Goal: Information Seeking & Learning: Learn about a topic

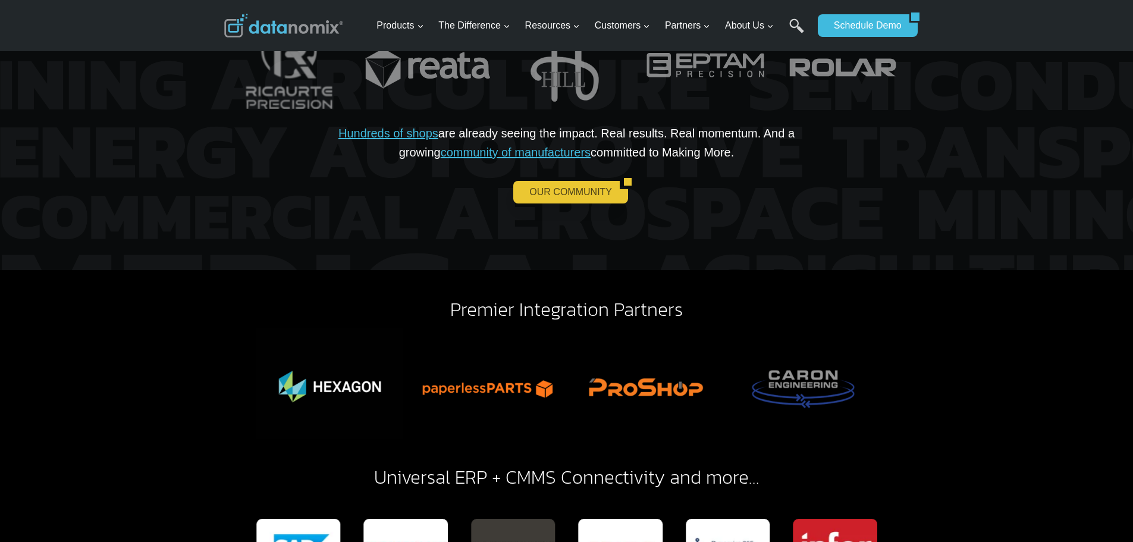
scroll to position [2557, 0]
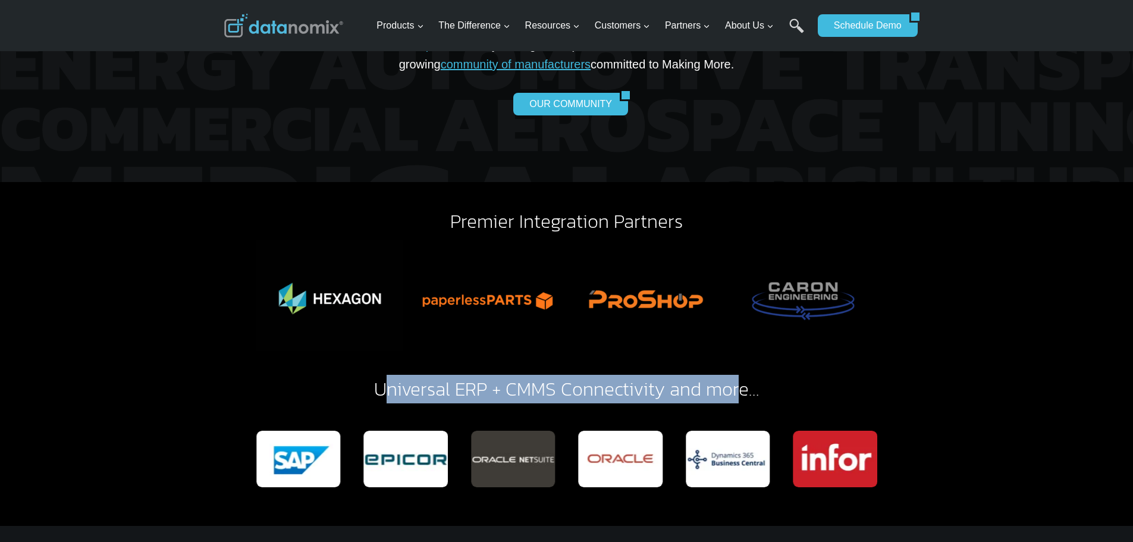
drag, startPoint x: 382, startPoint y: 366, endPoint x: 742, endPoint y: 369, distance: 359.2
click at [741, 379] on h2 "Universal ERP + CMMS Connectivity and more…" at bounding box center [566, 388] width 685 height 19
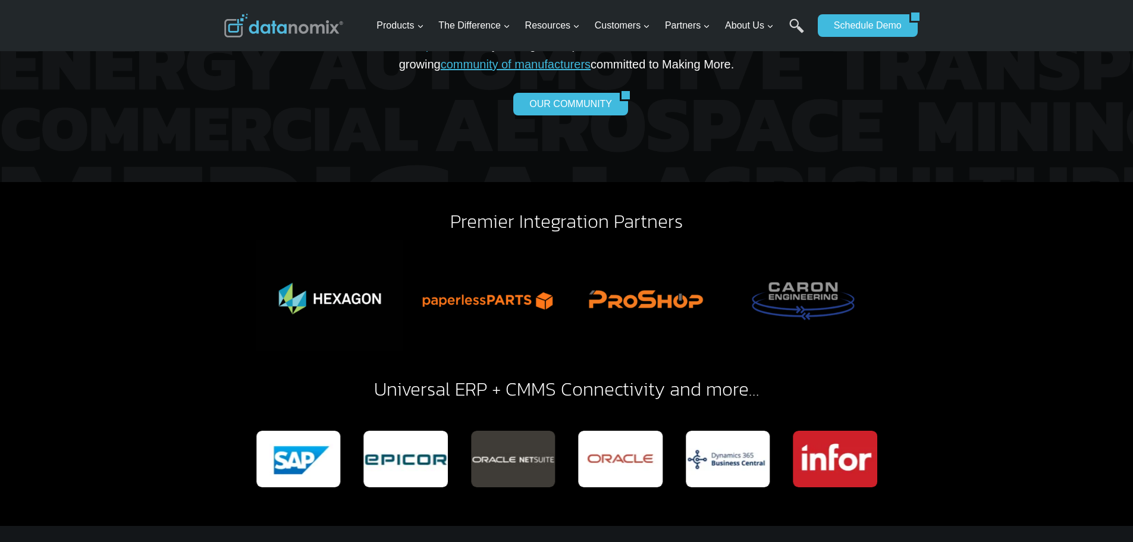
click at [379, 379] on h2 "Universal ERP + CMMS Connectivity and more…" at bounding box center [566, 388] width 685 height 19
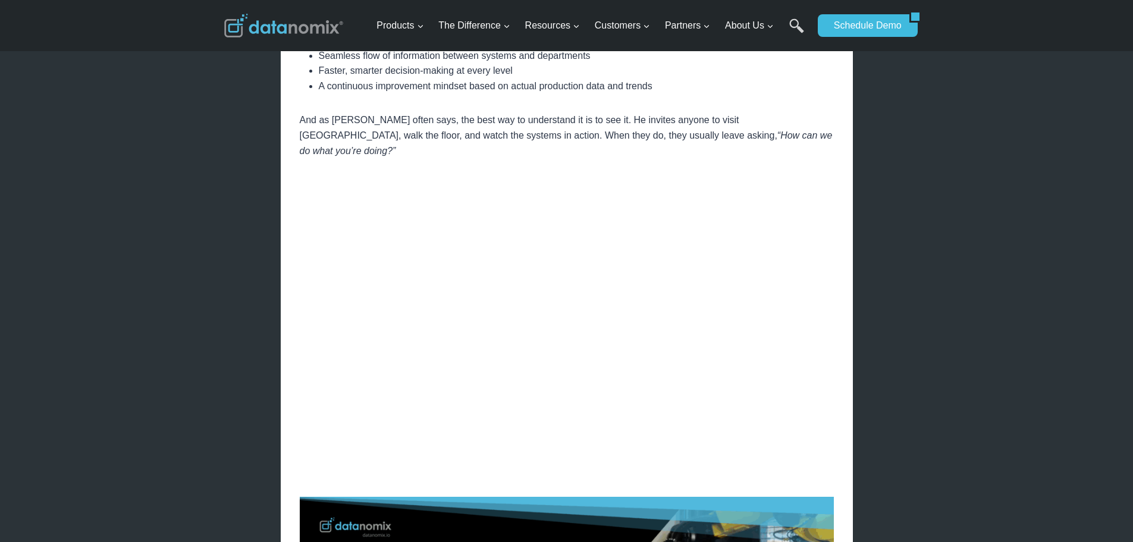
scroll to position [1438, 0]
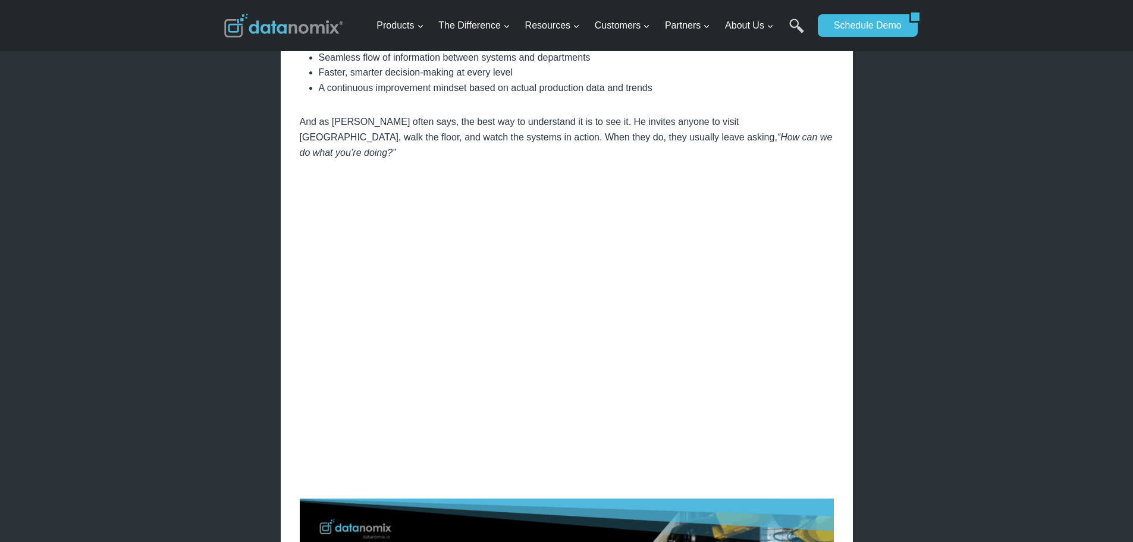
click at [1059, 257] on div "× Home / Datanomix Customer Stories / VIDEO: Connected Manufacturing Software: …" at bounding box center [566, 79] width 1133 height 3035
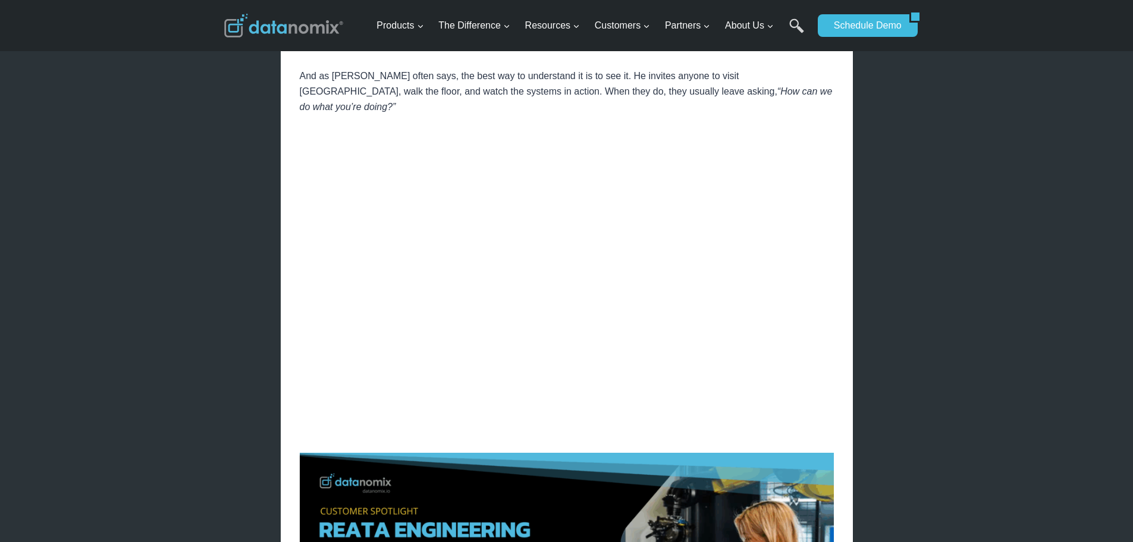
scroll to position [1480, 0]
